Goal: Task Accomplishment & Management: Complete application form

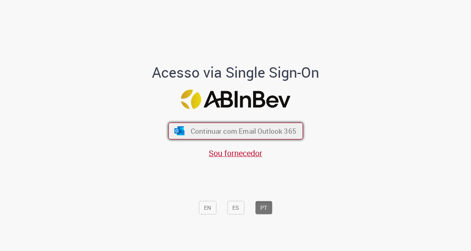
click at [201, 128] on span "Continuar com Email Outlook 365" at bounding box center [243, 130] width 106 height 9
click at [209, 139] on button "Continuar com Email Outlook 365" at bounding box center [236, 130] width 135 height 17
click at [200, 134] on span "Continuar com Email Outlook 365" at bounding box center [244, 130] width 106 height 9
click at [212, 134] on span "Continuar com Email Outlook 365" at bounding box center [244, 130] width 106 height 9
